Goal: Task Accomplishment & Management: Manage account settings

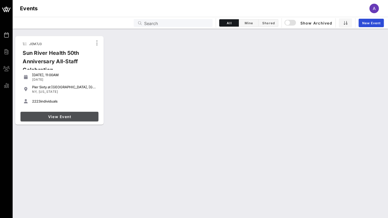
click at [57, 118] on span "View Event" at bounding box center [60, 116] width 74 height 4
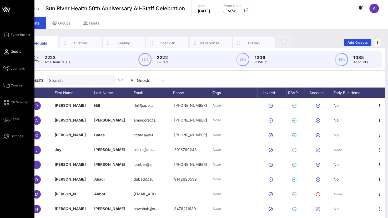
click at [8, 52] on icon at bounding box center [6, 51] width 7 height 1
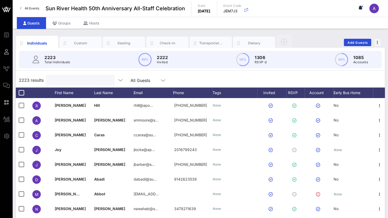
click at [65, 80] on input "text" at bounding box center [80, 80] width 62 height 7
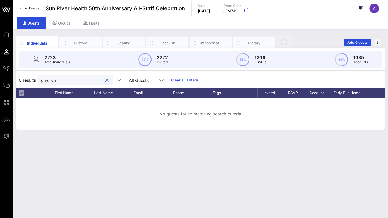
drag, startPoint x: 66, startPoint y: 80, endPoint x: 0, endPoint y: 79, distance: 66.0
click at [0, 79] on html "Event Builder Guests Journeys Comms QR Scanner Team Settings Sun River Health 5…" at bounding box center [194, 109] width 388 height 218
type input "g"
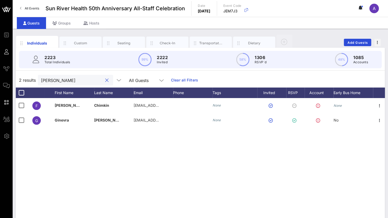
drag, startPoint x: 68, startPoint y: 79, endPoint x: 19, endPoint y: 79, distance: 48.9
click at [19, 79] on div "2 results [PERSON_NAME] All Guests Clear all Filters" at bounding box center [200, 80] width 369 height 15
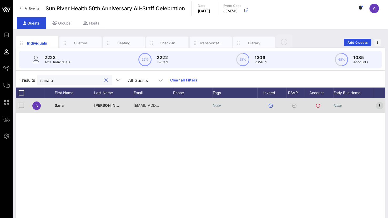
type input "sana a"
click at [380, 105] on icon "button" at bounding box center [379, 105] width 6 height 6
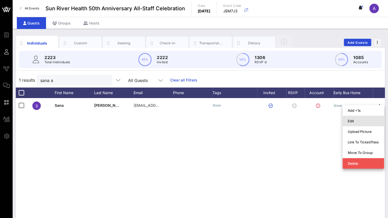
click at [352, 119] on div "Edit" at bounding box center [363, 121] width 31 height 4
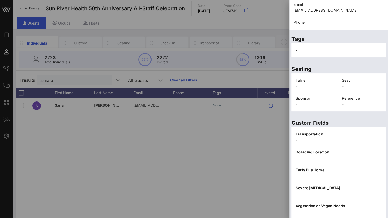
scroll to position [108, 0]
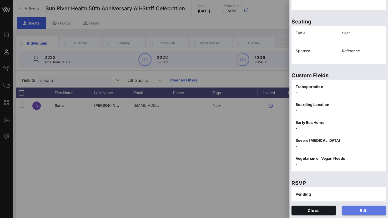
click at [357, 210] on span "Edit" at bounding box center [364, 210] width 36 height 4
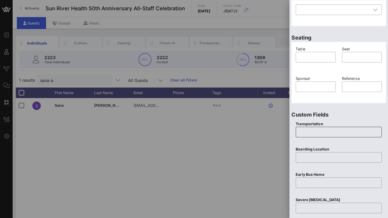
click at [313, 132] on input "text" at bounding box center [339, 132] width 80 height 8
type input "None"
click at [298, 155] on div "​" at bounding box center [339, 157] width 86 height 11
type input "N/A"
click at [319, 185] on input "text" at bounding box center [339, 182] width 80 height 8
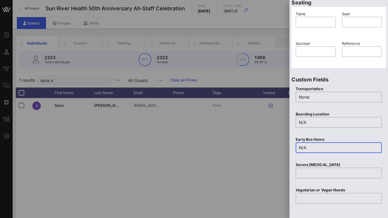
scroll to position [187, 0]
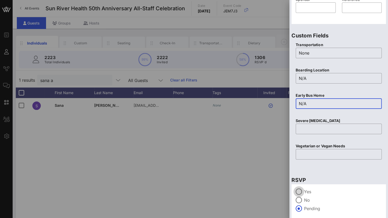
type input "N/A"
click at [300, 193] on div at bounding box center [298, 191] width 9 height 9
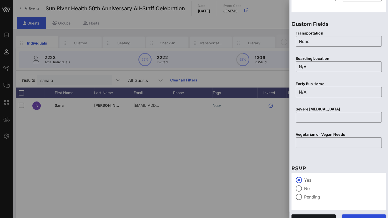
scroll to position [207, 0]
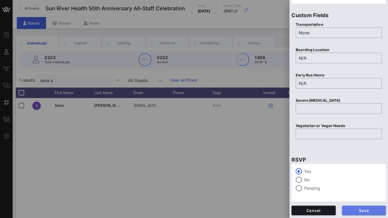
click at [354, 209] on span "Save" at bounding box center [364, 210] width 36 height 4
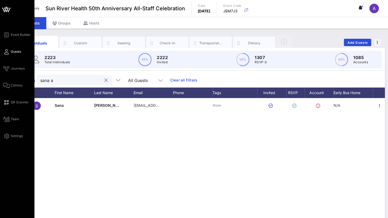
drag, startPoint x: 65, startPoint y: 79, endPoint x: 0, endPoint y: 76, distance: 64.8
click at [0, 76] on div "Event Builder Guests Journeys Comms QR Scanner Team Settings Sun River Health 5…" at bounding box center [194, 130] width 388 height 261
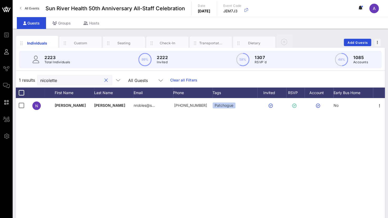
drag, startPoint x: 43, startPoint y: 83, endPoint x: 17, endPoint y: 83, distance: 25.8
click at [17, 83] on div "1 results [PERSON_NAME] All Guests Clear all Filters" at bounding box center [200, 80] width 369 height 15
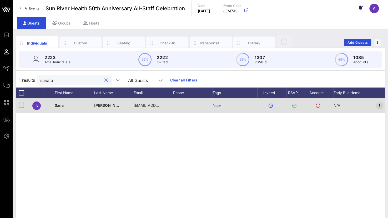
type input "sana a"
click at [379, 105] on icon "button" at bounding box center [379, 105] width 6 height 6
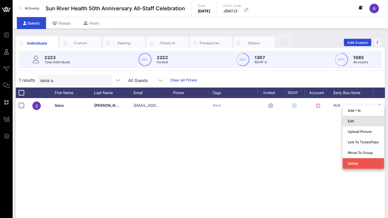
click at [349, 120] on div "Edit" at bounding box center [363, 121] width 31 height 4
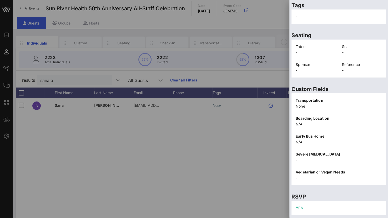
scroll to position [108, 0]
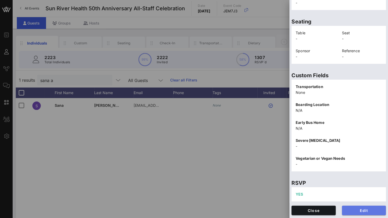
click at [355, 209] on button "Edit" at bounding box center [364, 209] width 44 height 9
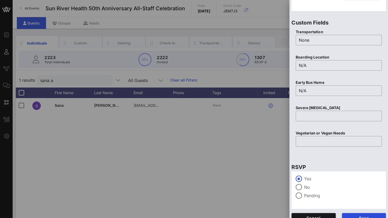
scroll to position [207, 0]
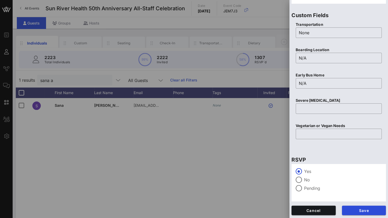
click at [305, 115] on div at bounding box center [339, 117] width 80 height 4
click at [306, 109] on input "text" at bounding box center [339, 108] width 80 height 8
type input "None"
click at [313, 132] on input "text" at bounding box center [339, 133] width 80 height 8
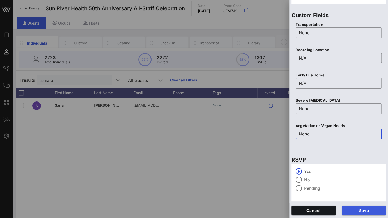
type input "None"
click at [361, 212] on button "Save" at bounding box center [364, 209] width 44 height 9
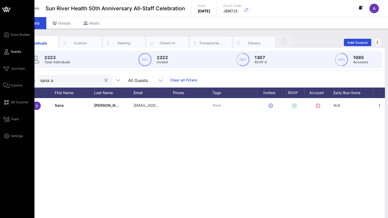
drag, startPoint x: 48, startPoint y: 79, endPoint x: 3, endPoint y: 73, distance: 45.1
click at [3, 73] on div "Event Builder Guests Journeys Comms QR Scanner Team Settings Sun River Health 5…" at bounding box center [194, 130] width 388 height 261
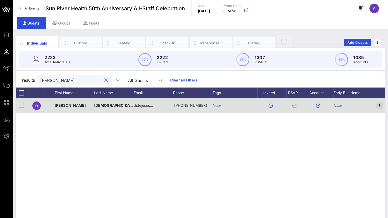
type input "[PERSON_NAME]"
click at [380, 104] on icon "button" at bounding box center [379, 105] width 6 height 6
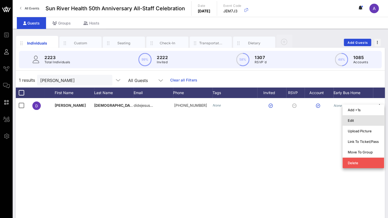
click at [357, 120] on div "Edit" at bounding box center [363, 120] width 31 height 4
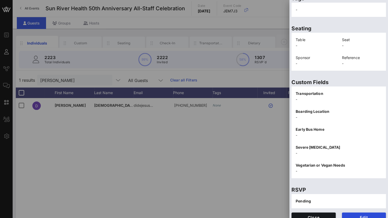
scroll to position [114, 0]
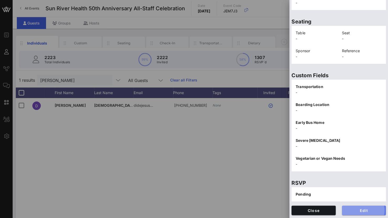
click at [358, 209] on span "Edit" at bounding box center [364, 210] width 36 height 4
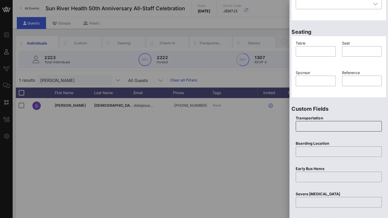
click at [314, 128] on input "text" at bounding box center [339, 126] width 80 height 8
type input "None"
click at [309, 152] on input "text" at bounding box center [339, 151] width 80 height 8
type input "N/a"
click at [305, 177] on input "text" at bounding box center [339, 176] width 80 height 8
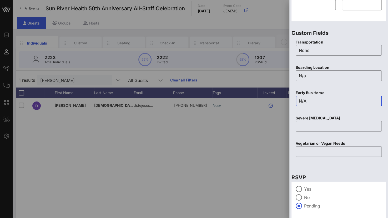
scroll to position [193, 0]
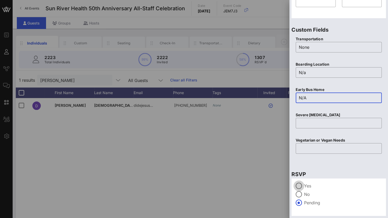
type input "N/A"
click at [297, 184] on div at bounding box center [298, 185] width 9 height 9
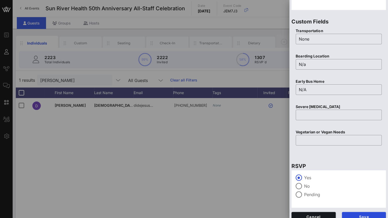
scroll to position [207, 0]
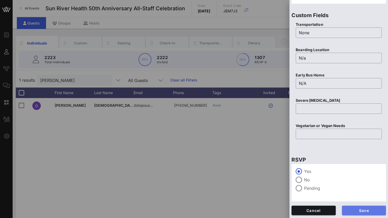
click at [363, 211] on span "Save" at bounding box center [364, 210] width 36 height 4
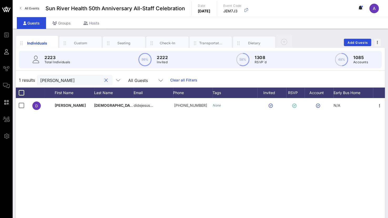
drag, startPoint x: 50, startPoint y: 79, endPoint x: 36, endPoint y: 79, distance: 13.9
click at [36, 79] on div "1 results [PERSON_NAME] d All Guests Clear all Filters" at bounding box center [200, 80] width 369 height 15
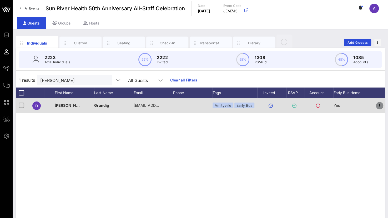
click at [379, 105] on icon "button" at bounding box center [379, 105] width 6 height 6
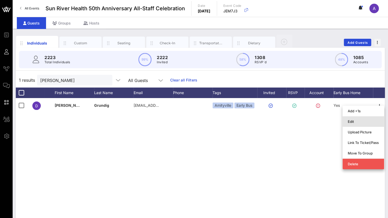
click at [359, 120] on div "Edit" at bounding box center [363, 121] width 31 height 4
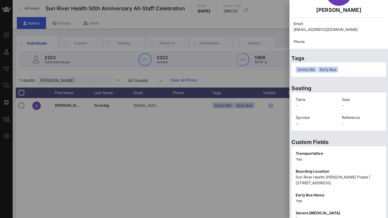
scroll to position [114, 0]
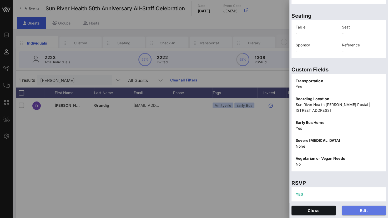
click at [350, 208] on span "Edit" at bounding box center [364, 210] width 36 height 4
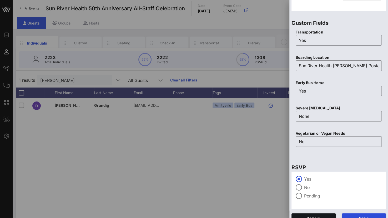
scroll to position [207, 0]
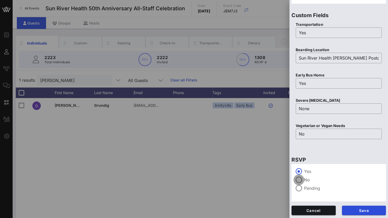
click at [298, 180] on div at bounding box center [298, 179] width 9 height 9
click at [355, 210] on span "Save" at bounding box center [364, 210] width 36 height 4
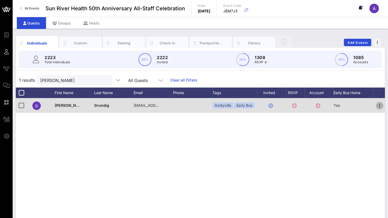
click at [378, 104] on icon "button" at bounding box center [379, 105] width 6 height 6
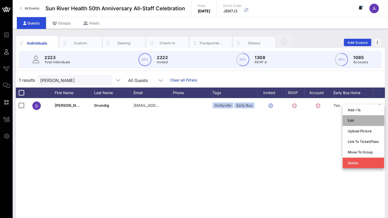
click at [355, 121] on div "Edit" at bounding box center [363, 120] width 31 height 4
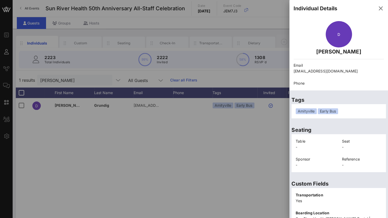
click at [360, 113] on div "Amityville Early Bus" at bounding box center [339, 111] width 86 height 6
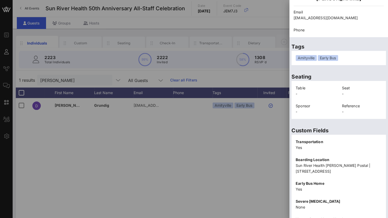
scroll to position [114, 0]
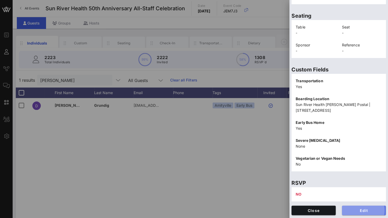
click at [362, 213] on button "Edit" at bounding box center [364, 209] width 44 height 9
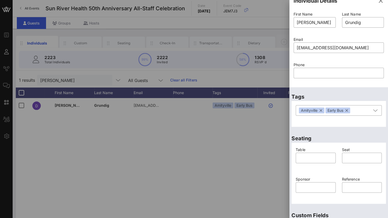
scroll to position [0, 0]
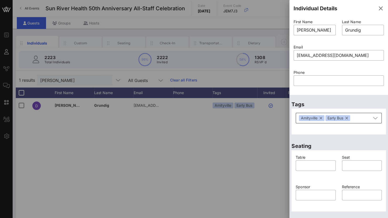
click at [348, 118] on button "button" at bounding box center [346, 118] width 3 height 6
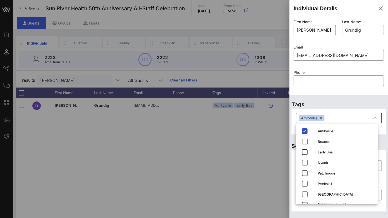
click at [322, 118] on button "button" at bounding box center [321, 118] width 3 height 6
click at [243, 146] on div at bounding box center [194, 109] width 388 height 218
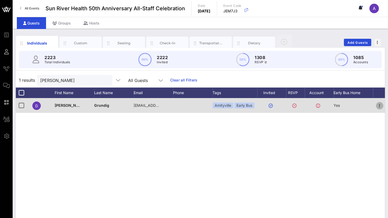
click at [379, 104] on icon "button" at bounding box center [379, 105] width 6 height 6
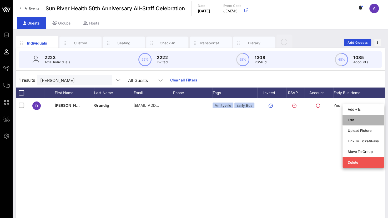
click at [352, 119] on div "Edit" at bounding box center [363, 120] width 31 height 4
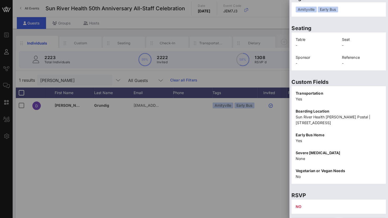
scroll to position [114, 0]
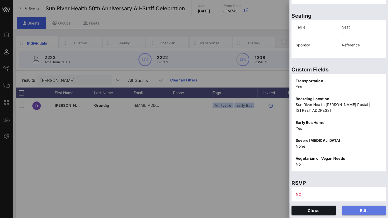
click at [353, 210] on span "Edit" at bounding box center [364, 210] width 36 height 4
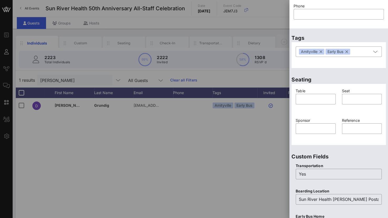
scroll to position [61, 0]
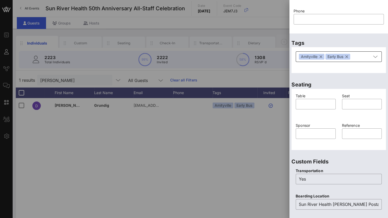
click at [346, 57] on button "button" at bounding box center [346, 57] width 3 height 6
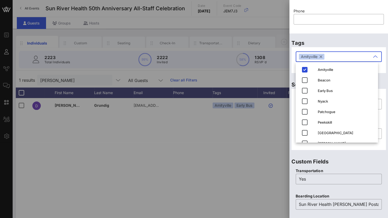
click at [321, 57] on button "button" at bounding box center [321, 57] width 3 height 6
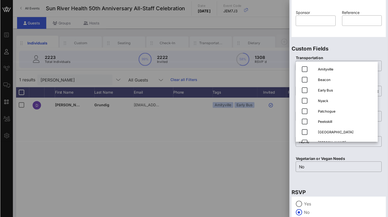
scroll to position [207, 0]
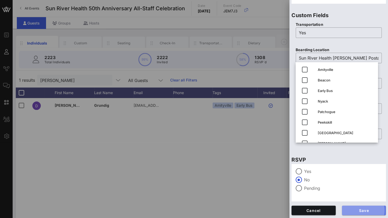
click at [354, 207] on button "Save" at bounding box center [364, 209] width 44 height 9
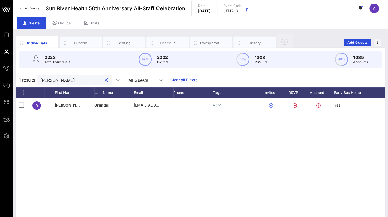
click at [70, 82] on input "[PERSON_NAME]" at bounding box center [71, 80] width 62 height 7
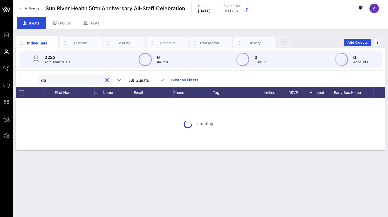
type input "d"
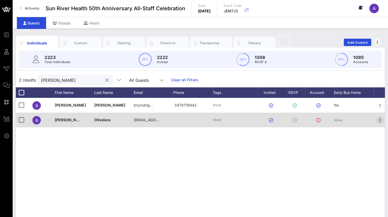
type input "[PERSON_NAME]"
click at [381, 120] on icon "button" at bounding box center [379, 120] width 6 height 6
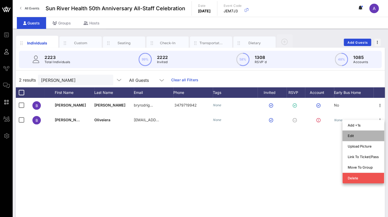
click at [351, 136] on div "Edit" at bounding box center [362, 136] width 31 height 4
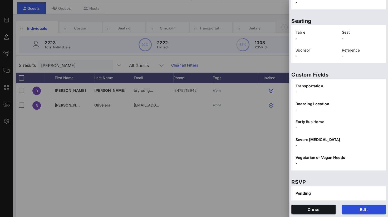
scroll to position [10, 0]
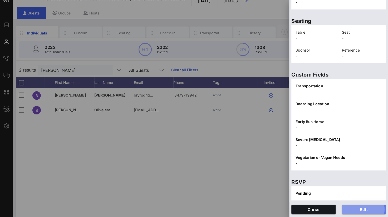
click at [350, 210] on span "Edit" at bounding box center [364, 209] width 36 height 4
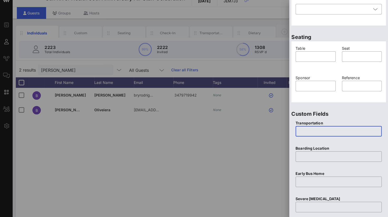
click at [308, 132] on input "text" at bounding box center [338, 131] width 80 height 8
type input "N"
type input "None"
click at [303, 158] on input "text" at bounding box center [338, 156] width 80 height 8
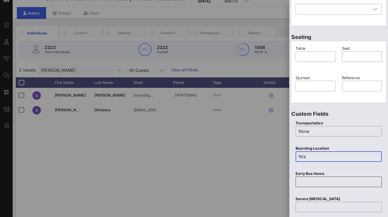
type input "N/a"
click at [301, 187] on div at bounding box center [338, 182] width 80 height 11
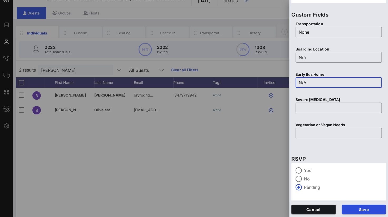
scroll to position [208, 0]
type input "N/A"
click at [300, 171] on div at bounding box center [298, 170] width 9 height 9
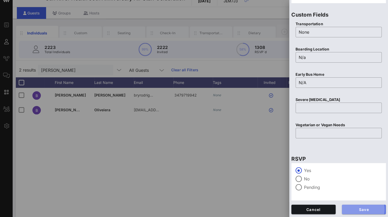
click at [363, 209] on span "Save" at bounding box center [364, 209] width 36 height 4
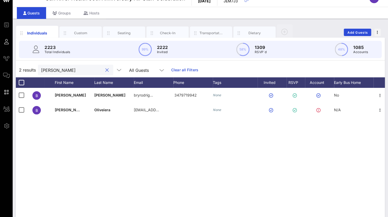
drag, startPoint x: 63, startPoint y: 69, endPoint x: 22, endPoint y: 77, distance: 42.4
click at [22, 77] on div "2 results [PERSON_NAME] All Guests Clear all Filters" at bounding box center [200, 70] width 369 height 15
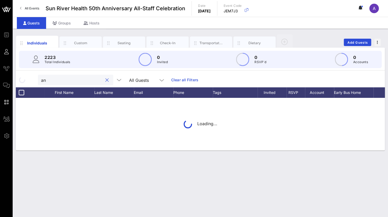
scroll to position [0, 0]
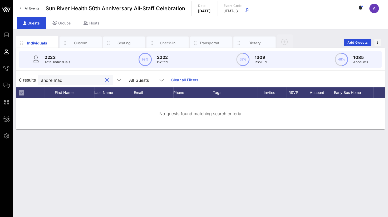
drag, startPoint x: 70, startPoint y: 77, endPoint x: -2, endPoint y: 90, distance: 73.2
click at [0, 90] on html "Event Builder Guests Journeys Comms QR Scanner Team Settings Sun River Health 5…" at bounding box center [194, 108] width 388 height 217
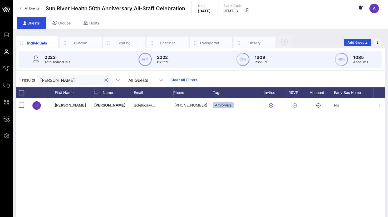
type input "[PERSON_NAME]"
click at [220, 91] on div "Tags" at bounding box center [235, 92] width 45 height 11
